Goal: Task Accomplishment & Management: Use online tool/utility

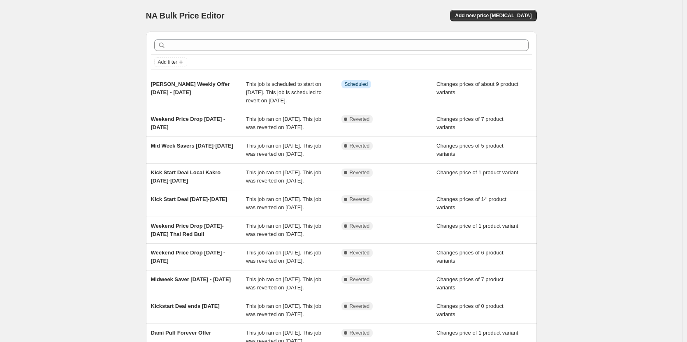
click at [77, 66] on div "NA Bulk Price Editor. This page is ready NA Bulk Price Editor Add new price [ME…" at bounding box center [341, 216] width 682 height 432
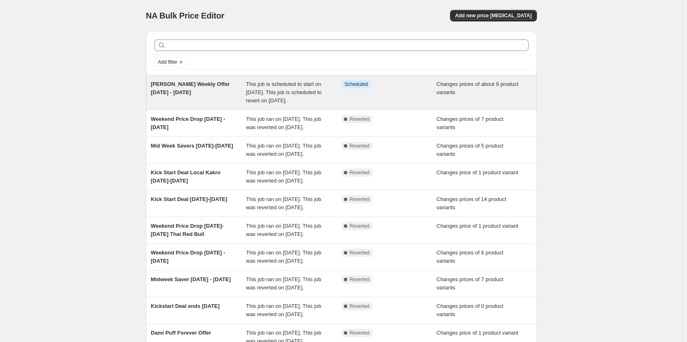
click at [197, 86] on span "[PERSON_NAME] Weekly Offer [DATE] - [DATE]" at bounding box center [190, 88] width 79 height 14
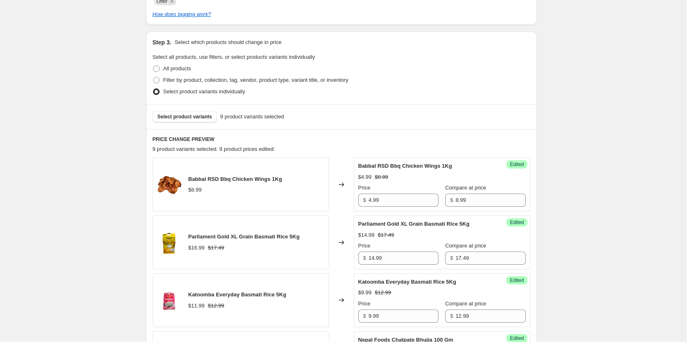
scroll to position [247, 0]
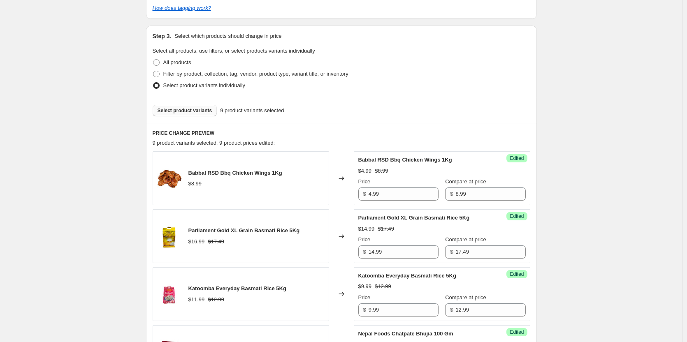
click at [189, 113] on span "Select product variants" at bounding box center [185, 110] width 55 height 7
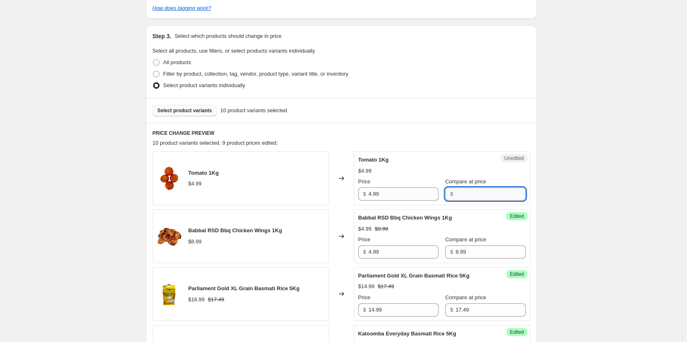
click at [457, 191] on input "Compare at price" at bounding box center [490, 194] width 70 height 13
type input "5.99"
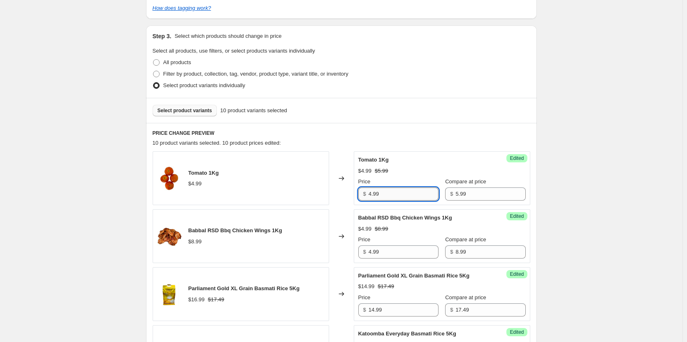
click at [407, 196] on input "4.99" at bounding box center [404, 194] width 70 height 13
type input "4"
type input "3.99"
click at [188, 110] on span "Select product variants" at bounding box center [185, 110] width 55 height 7
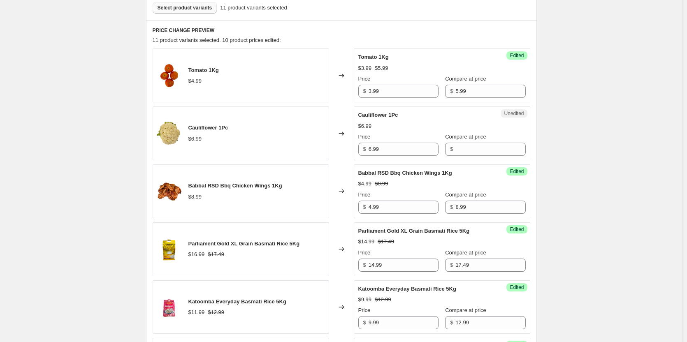
scroll to position [370, 0]
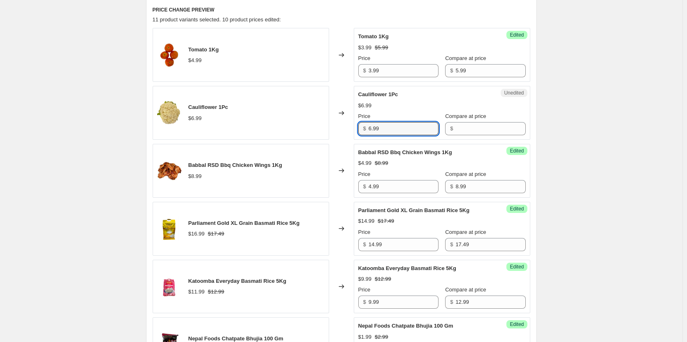
drag, startPoint x: 394, startPoint y: 134, endPoint x: 306, endPoint y: 135, distance: 88.4
click at [306, 135] on div "Cauliflower 1Pc $6.99 Changed to Unedited Cauliflower 1Pc $6.99 Price $ 6.99 Co…" at bounding box center [342, 113] width 378 height 54
type input "1.99"
click at [459, 124] on input "Compare at price" at bounding box center [490, 128] width 70 height 13
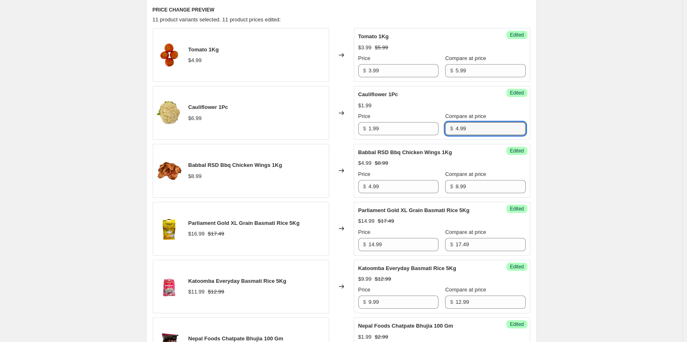
type input "4.99"
click at [597, 90] on div "Katti Dherai Weekly Offer 13 Aug - 19 Aug 2025. This page is ready Katti Dherai…" at bounding box center [341, 298] width 682 height 1337
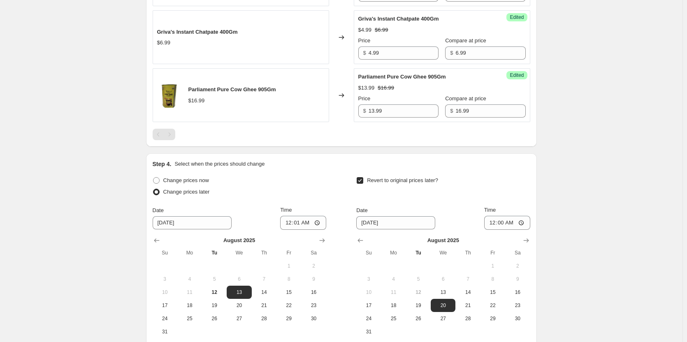
scroll to position [987, 0]
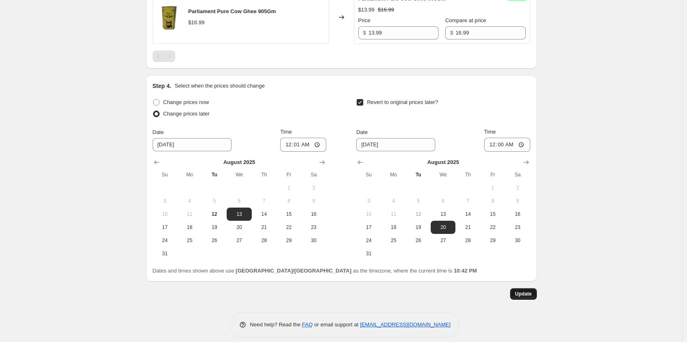
click at [527, 295] on span "Update" at bounding box center [523, 294] width 17 height 7
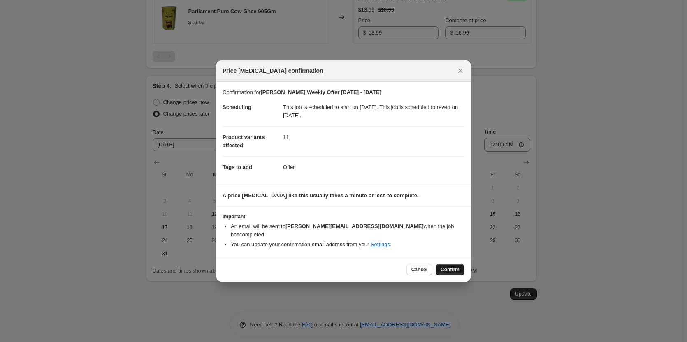
click at [456, 269] on span "Confirm" at bounding box center [450, 270] width 19 height 7
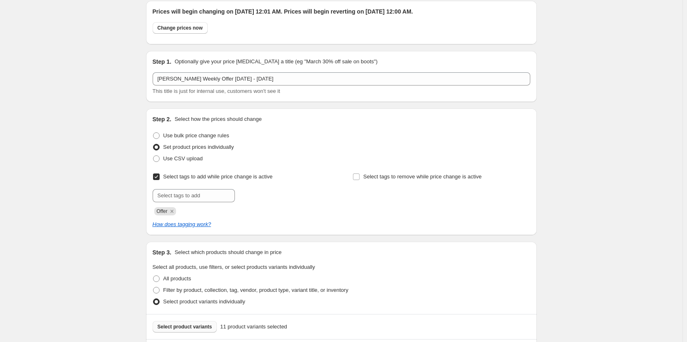
scroll to position [0, 0]
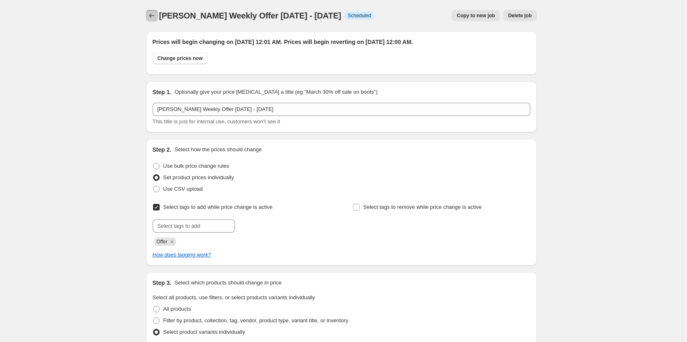
click at [156, 14] on icon "Price change jobs" at bounding box center [152, 16] width 8 height 8
